Goal: Transaction & Acquisition: Purchase product/service

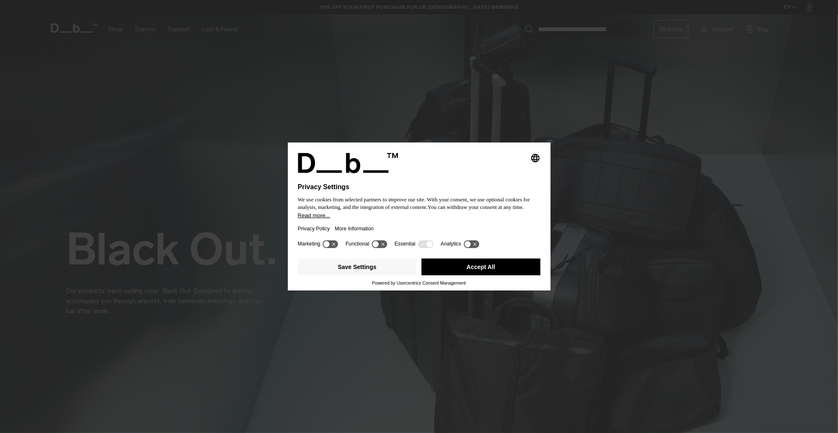
click at [454, 265] on button "Accept All" at bounding box center [480, 266] width 119 height 17
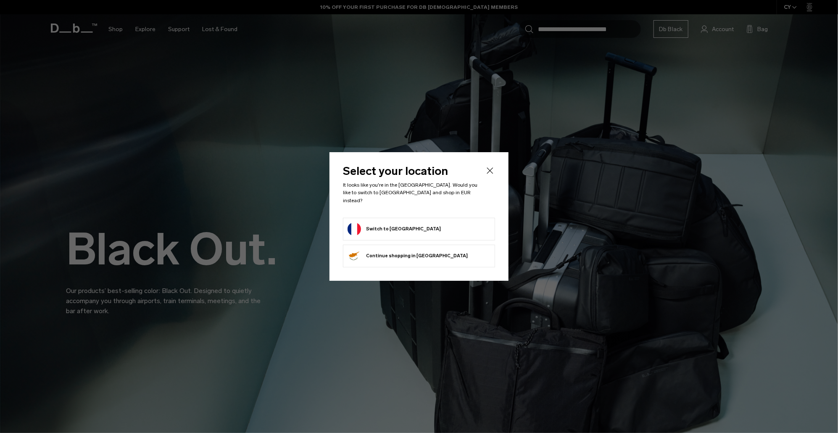
click at [394, 228] on button "Switch to [GEOGRAPHIC_DATA]" at bounding box center [393, 228] width 93 height 13
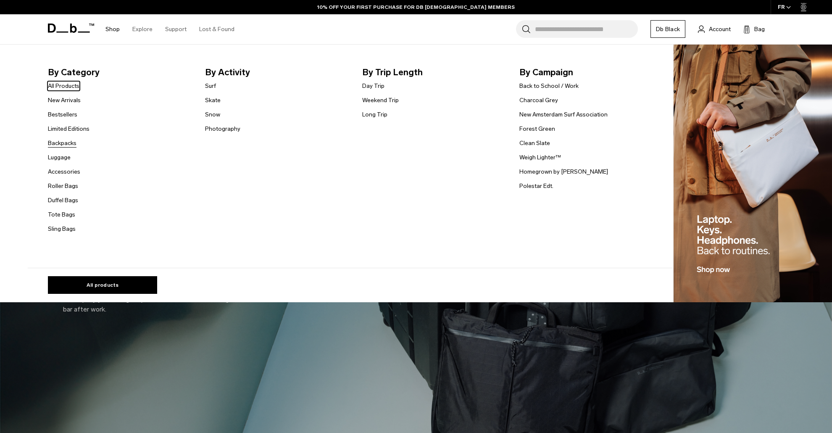
click at [71, 146] on link "Backpacks" at bounding box center [62, 143] width 29 height 9
